Goal: Task Accomplishment & Management: Manage account settings

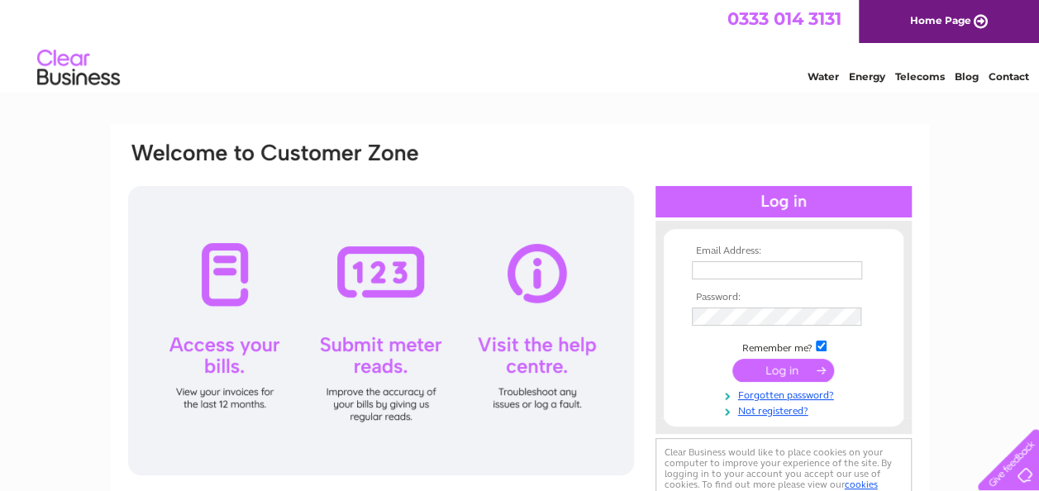
type input "accounts@havenbank.co.uk"
click at [798, 368] on input "submit" at bounding box center [783, 370] width 102 height 23
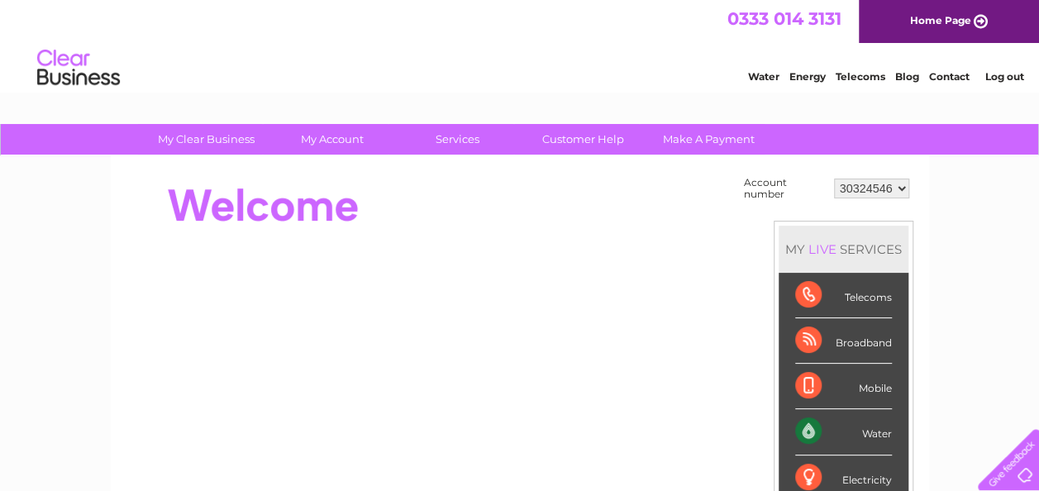
click at [899, 187] on select "30324546 30324581" at bounding box center [871, 188] width 75 height 20
select select "30324581"
click at [834, 178] on select "30324546 30324581" at bounding box center [871, 188] width 75 height 20
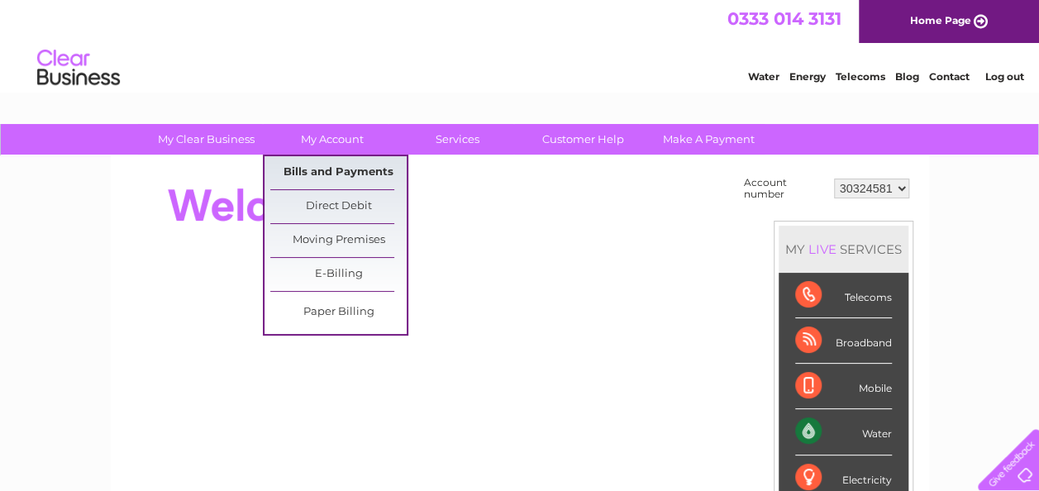
click at [319, 169] on link "Bills and Payments" at bounding box center [338, 172] width 136 height 33
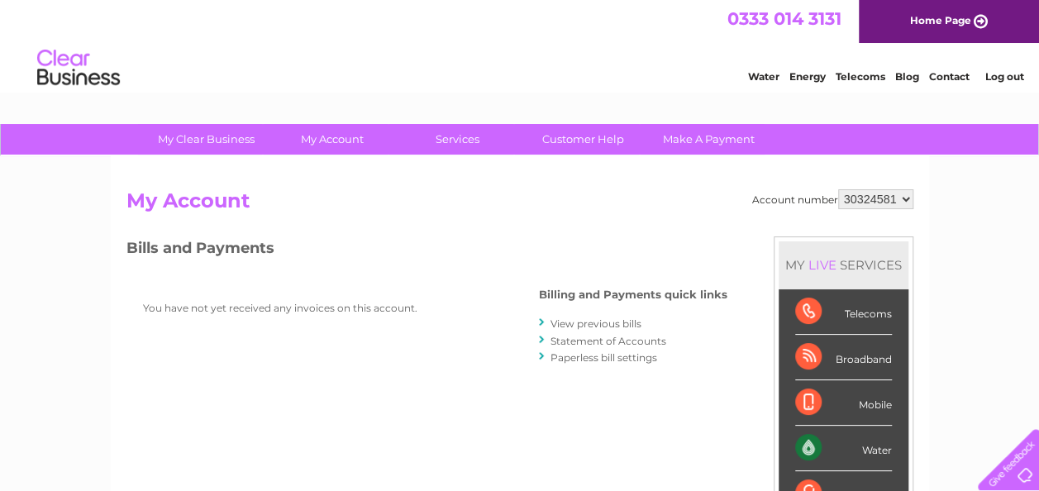
click at [902, 202] on select "30324546 30324581" at bounding box center [875, 199] width 75 height 20
select select "30324546"
click at [838, 189] on select "30324546 30324581" at bounding box center [875, 199] width 75 height 20
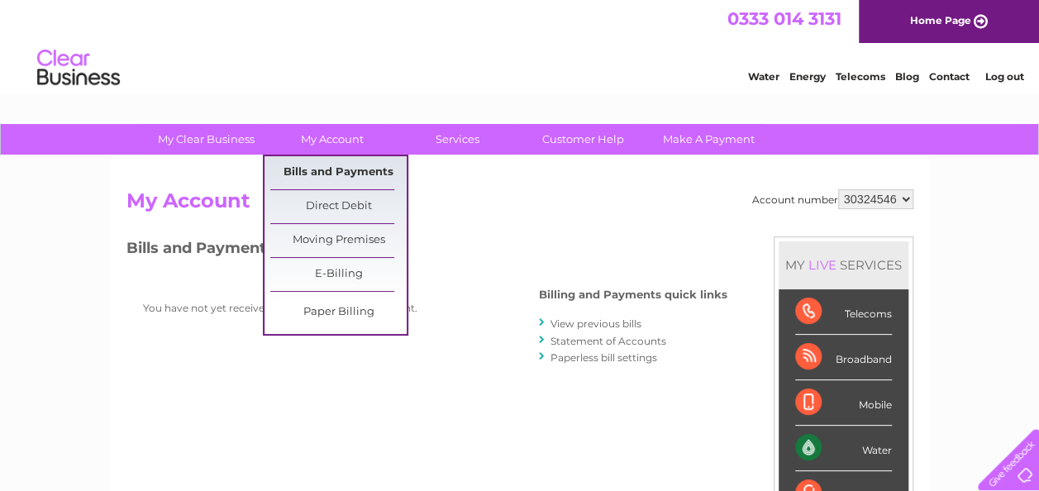
click at [330, 178] on link "Bills and Payments" at bounding box center [338, 172] width 136 height 33
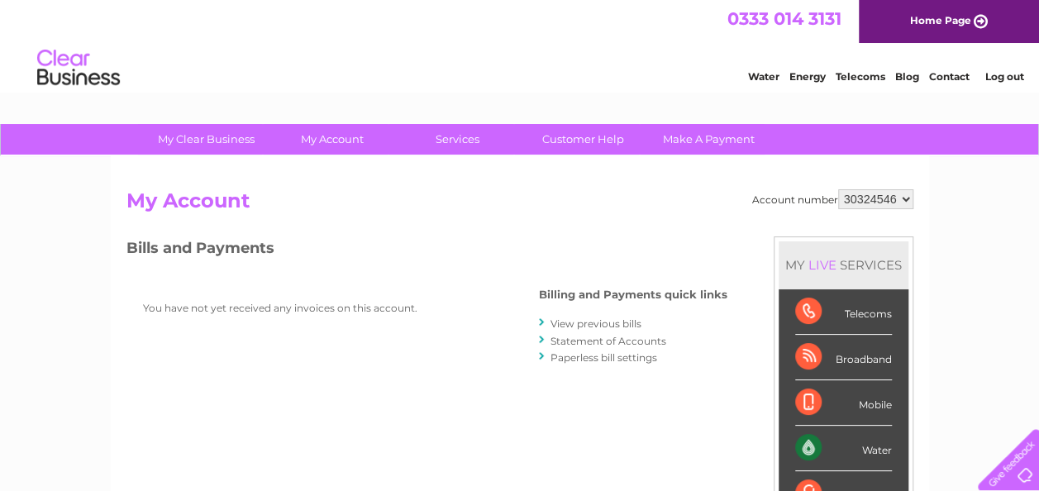
click at [597, 321] on link "View previous bills" at bounding box center [595, 323] width 91 height 12
